Goal: Transaction & Acquisition: Register for event/course

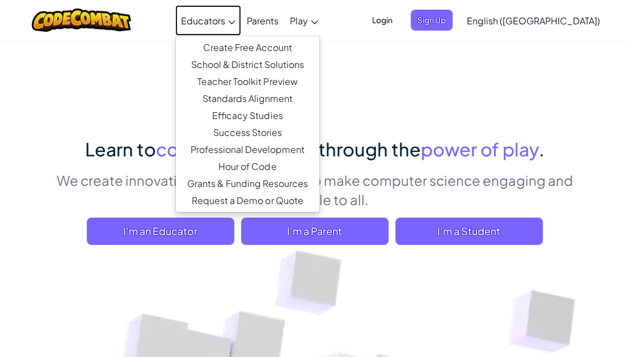
click at [241, 30] on link "Educators" at bounding box center [208, 20] width 66 height 31
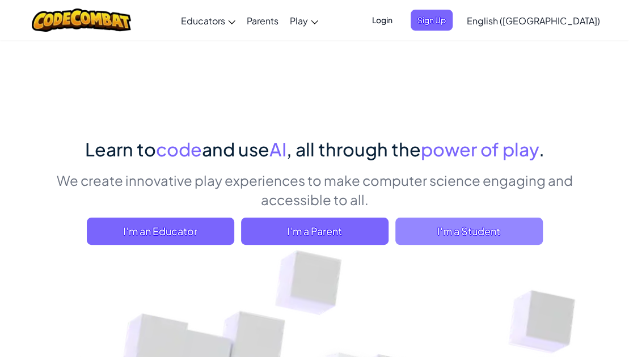
click at [435, 242] on span "I'm a Student" at bounding box center [468, 231] width 147 height 27
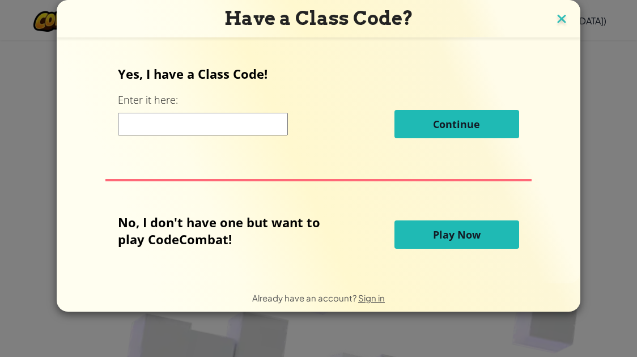
click at [555, 15] on img at bounding box center [561, 19] width 15 height 17
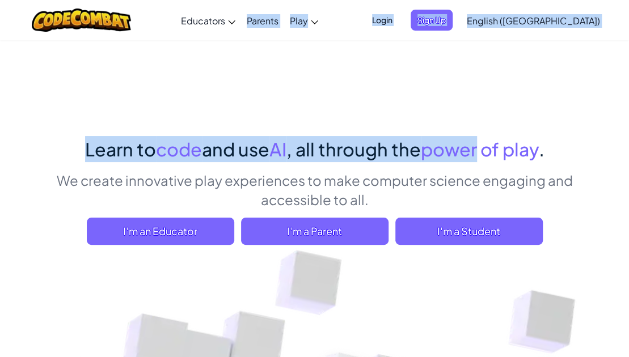
drag, startPoint x: 275, startPoint y: 41, endPoint x: 480, endPoint y: 74, distance: 207.8
